Goal: Check status: Check status

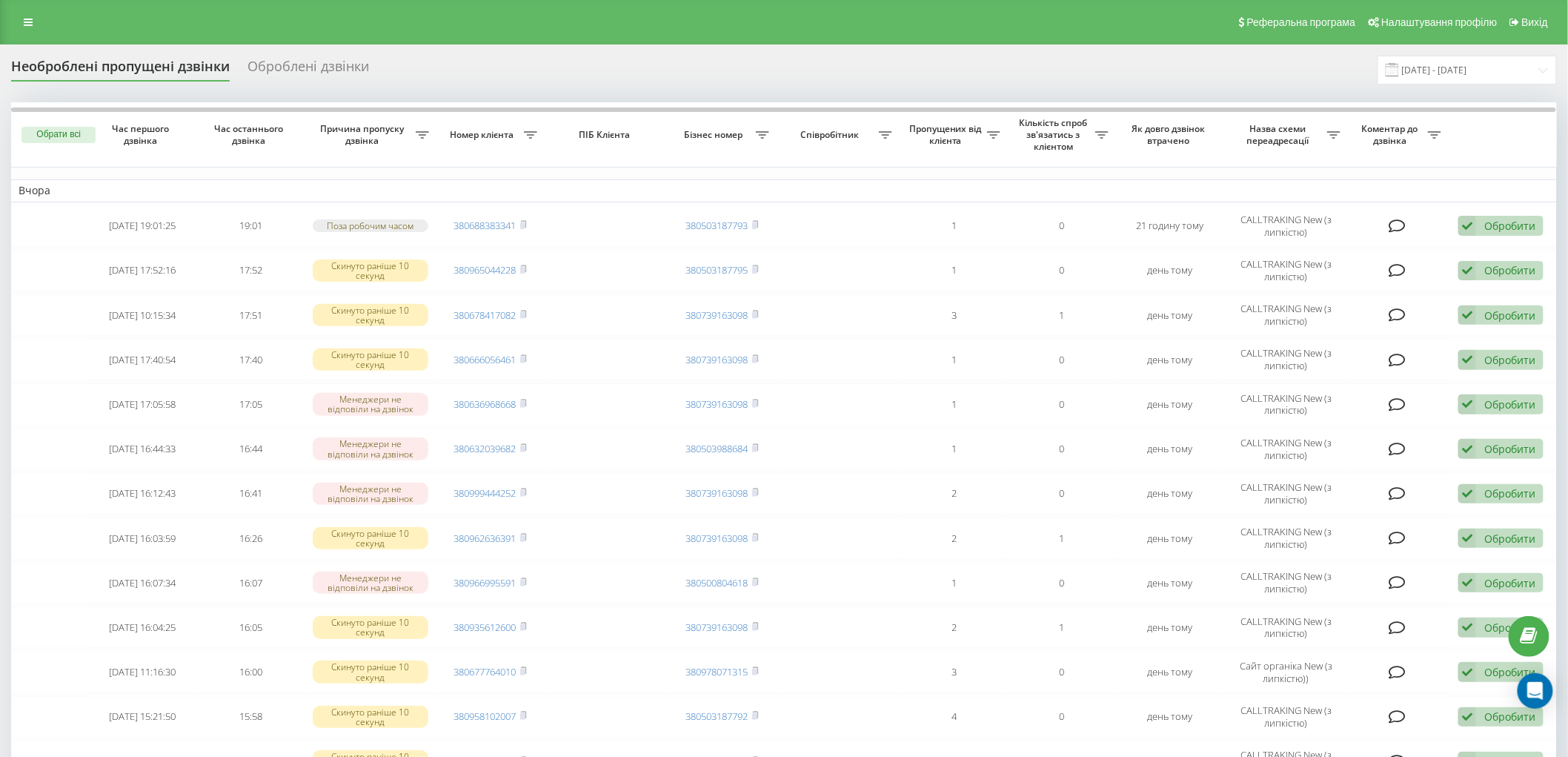
click at [172, 71] on div "Необроблені пропущені дзвінки" at bounding box center [120, 70] width 218 height 23
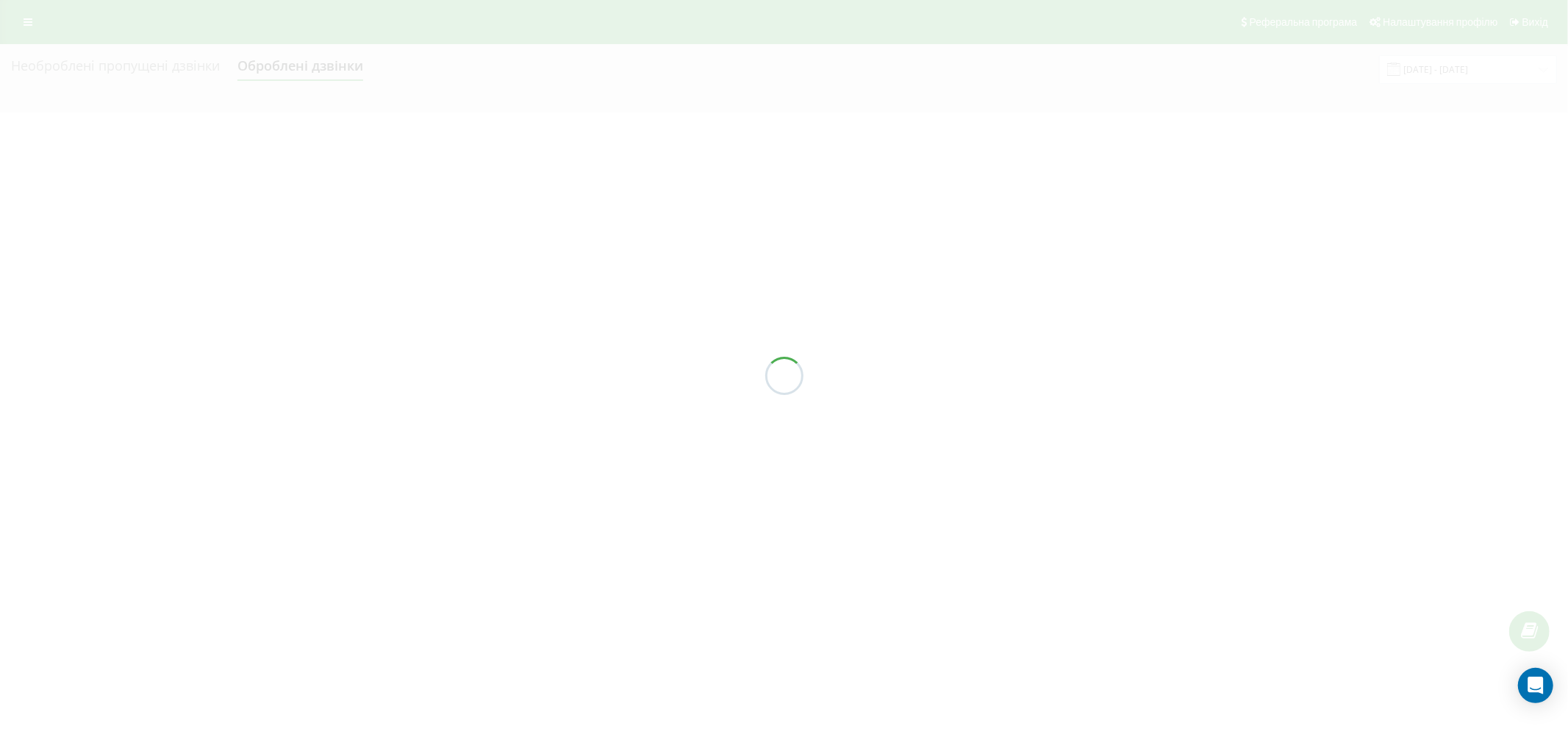
click at [1448, 71] on div at bounding box center [784, 375] width 1568 height 751
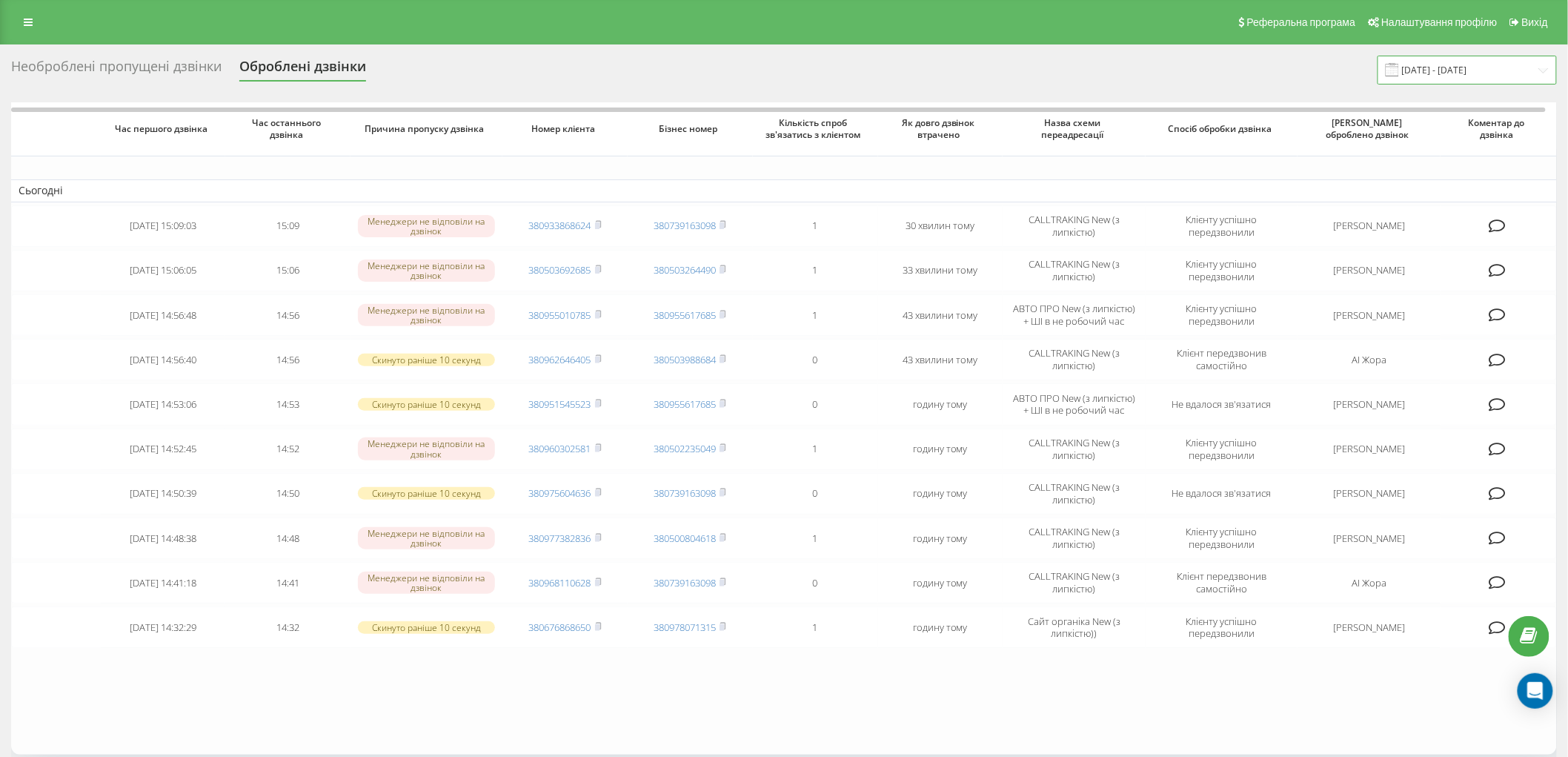
click at [1427, 65] on input "[DATE] - [DATE]" at bounding box center [1467, 70] width 179 height 29
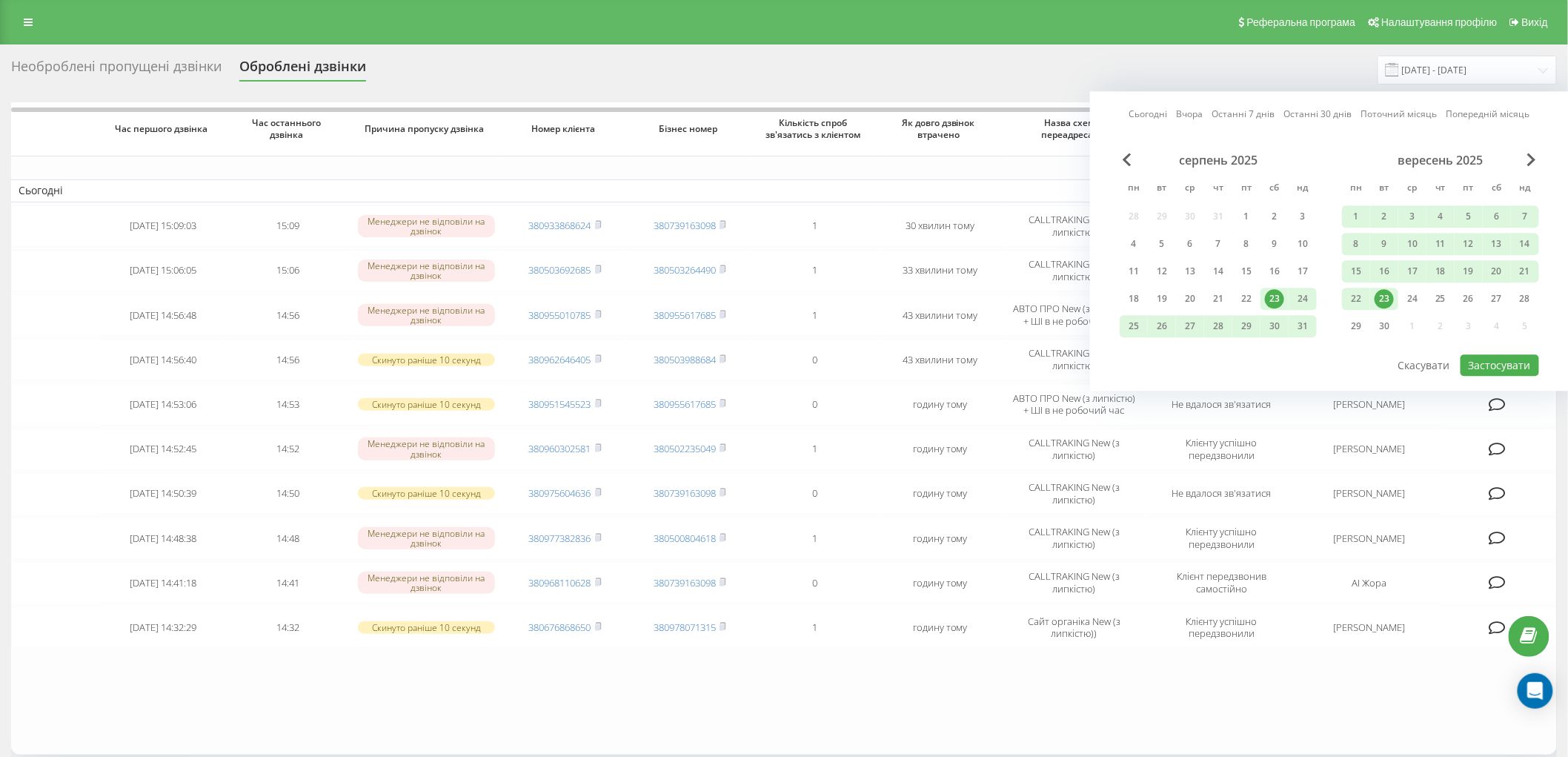
click at [1384, 297] on div "23" at bounding box center [1384, 299] width 19 height 19
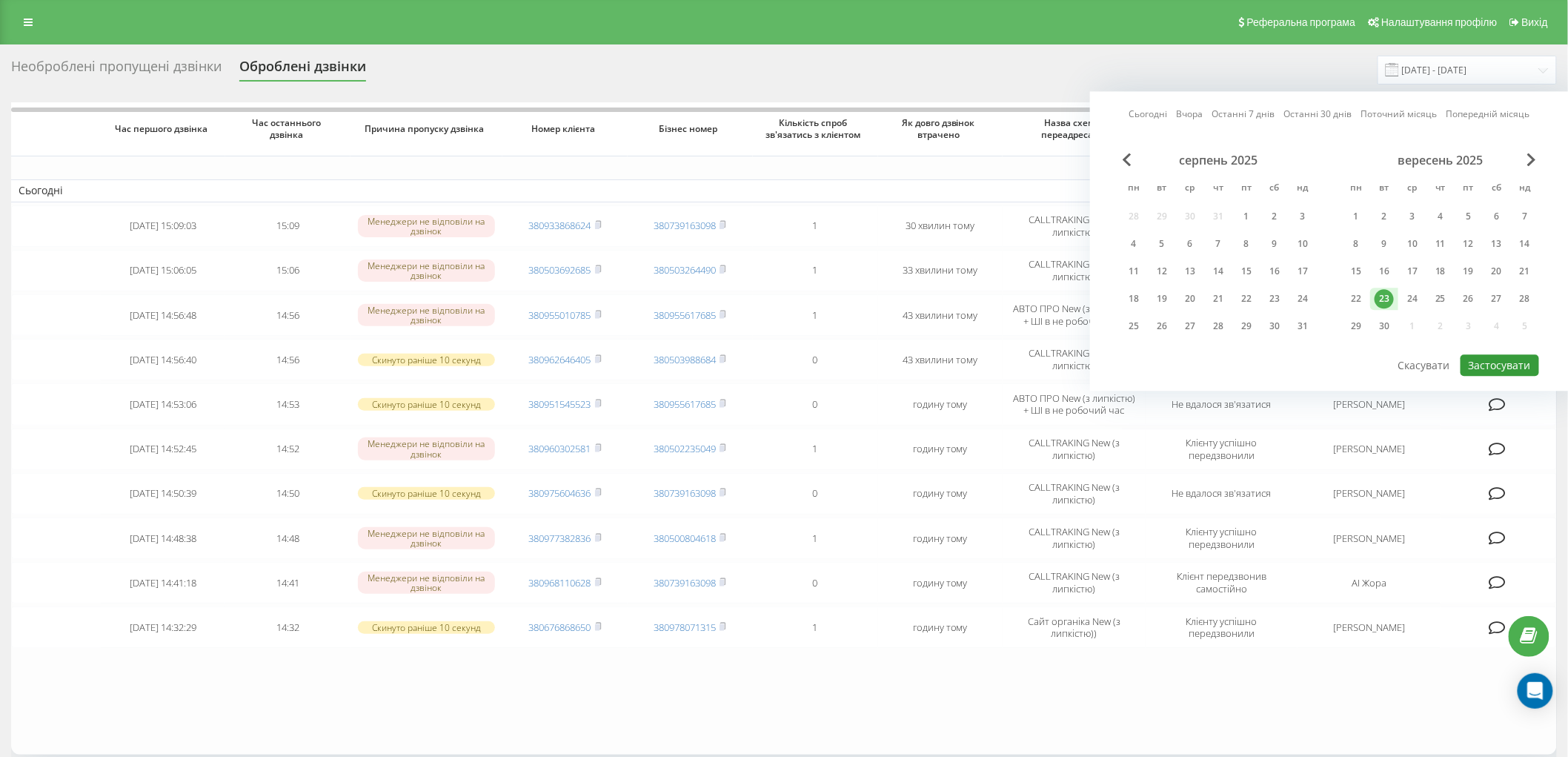
click at [1513, 363] on button "Застосувати" at bounding box center [1500, 365] width 79 height 21
type input "23.09.2025 - 23.09.2025"
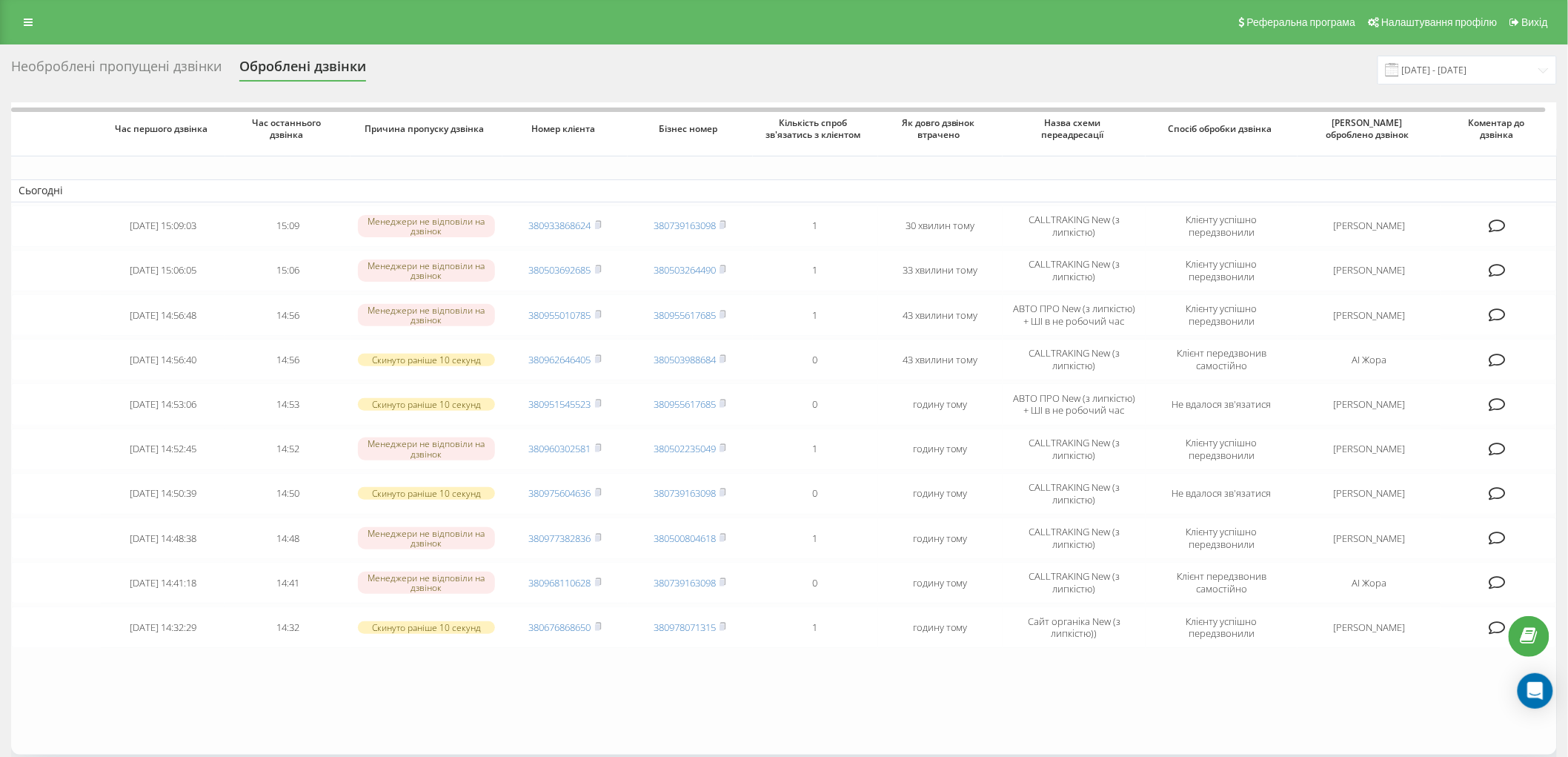
click at [147, 65] on div "Необроблені пропущені дзвінки" at bounding box center [116, 70] width 210 height 23
